Goal: Task Accomplishment & Management: Manage account settings

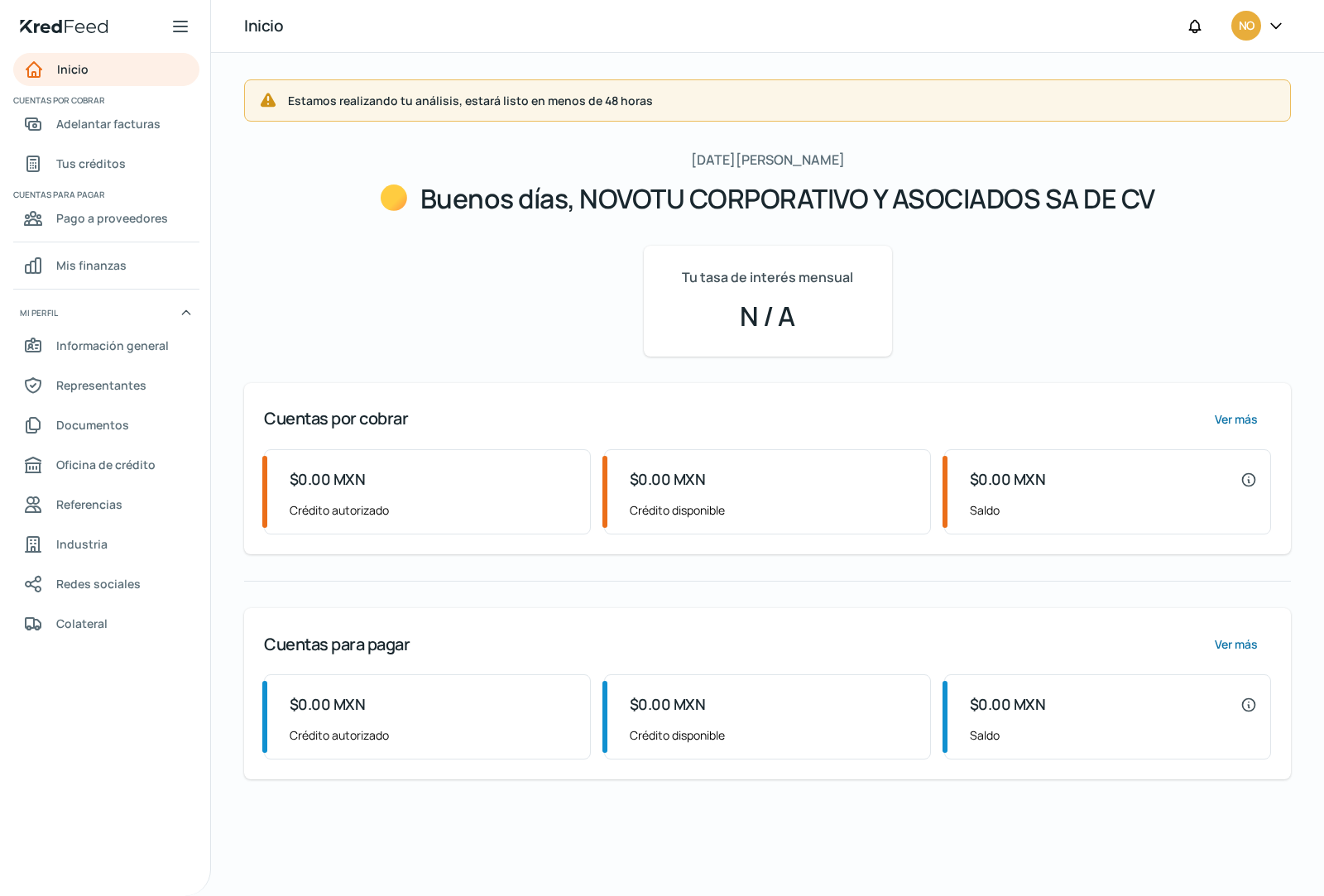
click at [668, 159] on div "Lunes, 18 de agosto de 2025 Buenos días, NOVOTU CORPORATIVO Y ASOCIADOS SA DE CV" at bounding box center [767, 183] width 774 height 71
click at [1278, 26] on icon at bounding box center [1275, 25] width 10 height 5
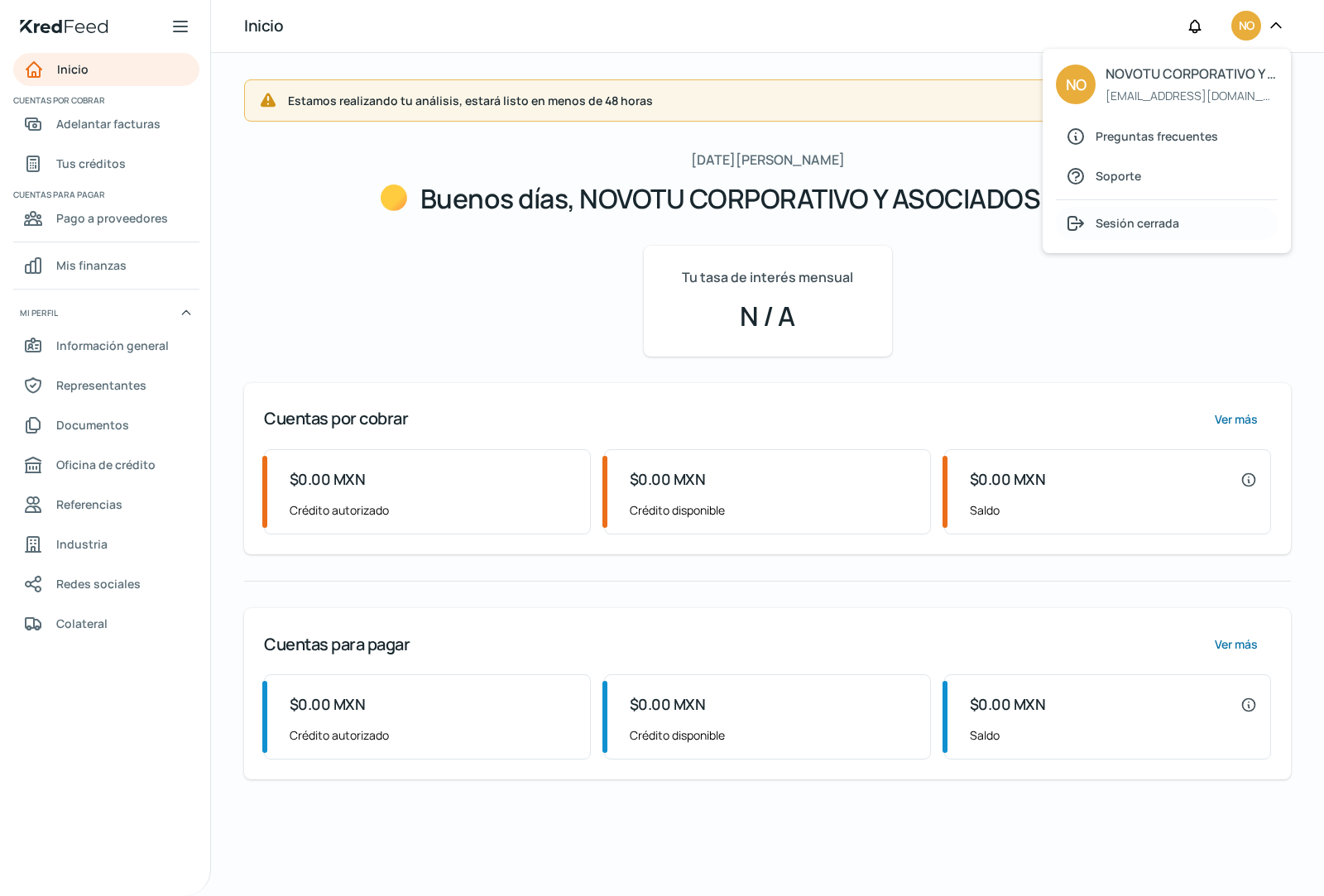
click at [1115, 225] on font "Sesión cerrada" at bounding box center [1136, 223] width 83 height 16
